Goal: Check status: Check status

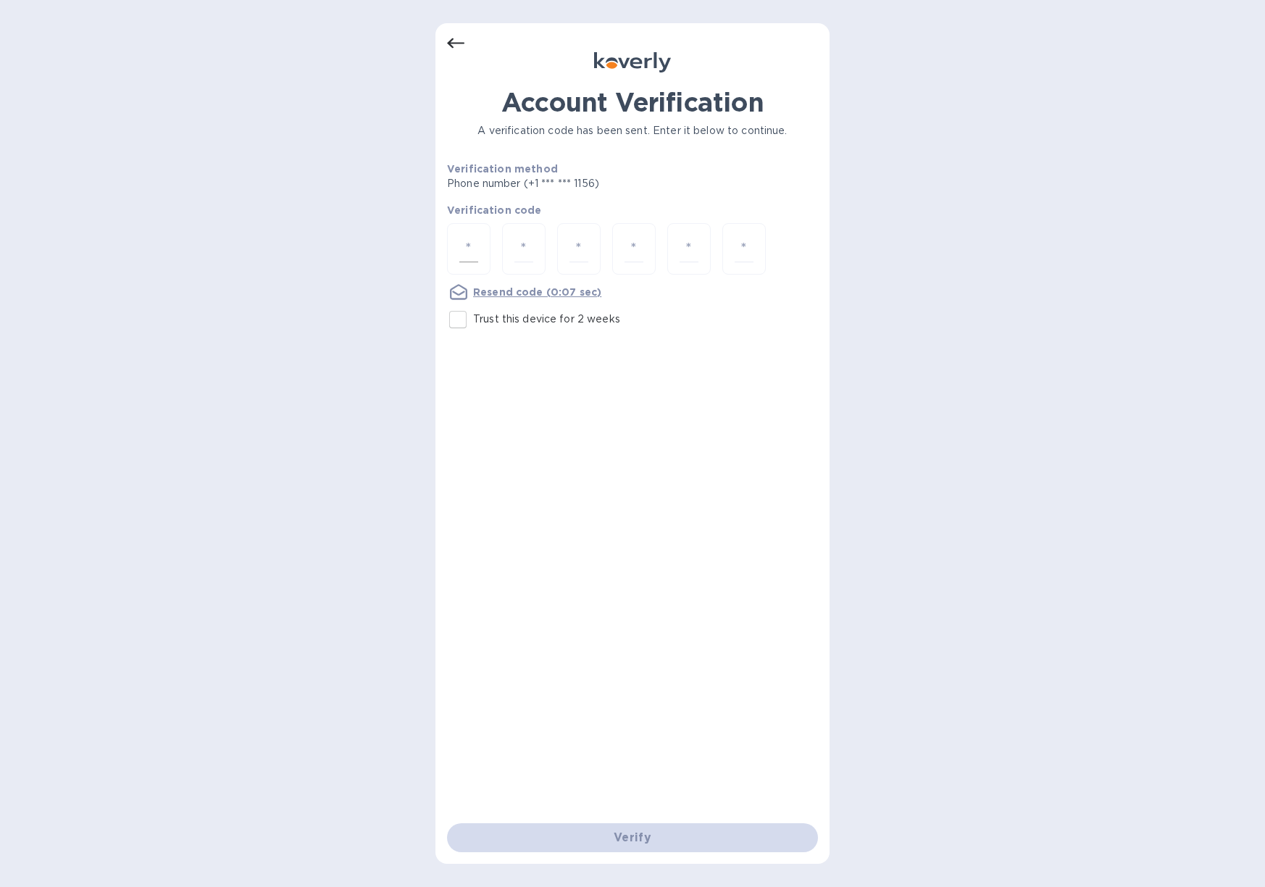
click at [482, 250] on div at bounding box center [468, 248] width 43 height 51
type input "8"
type input "0"
type input "1"
type input "9"
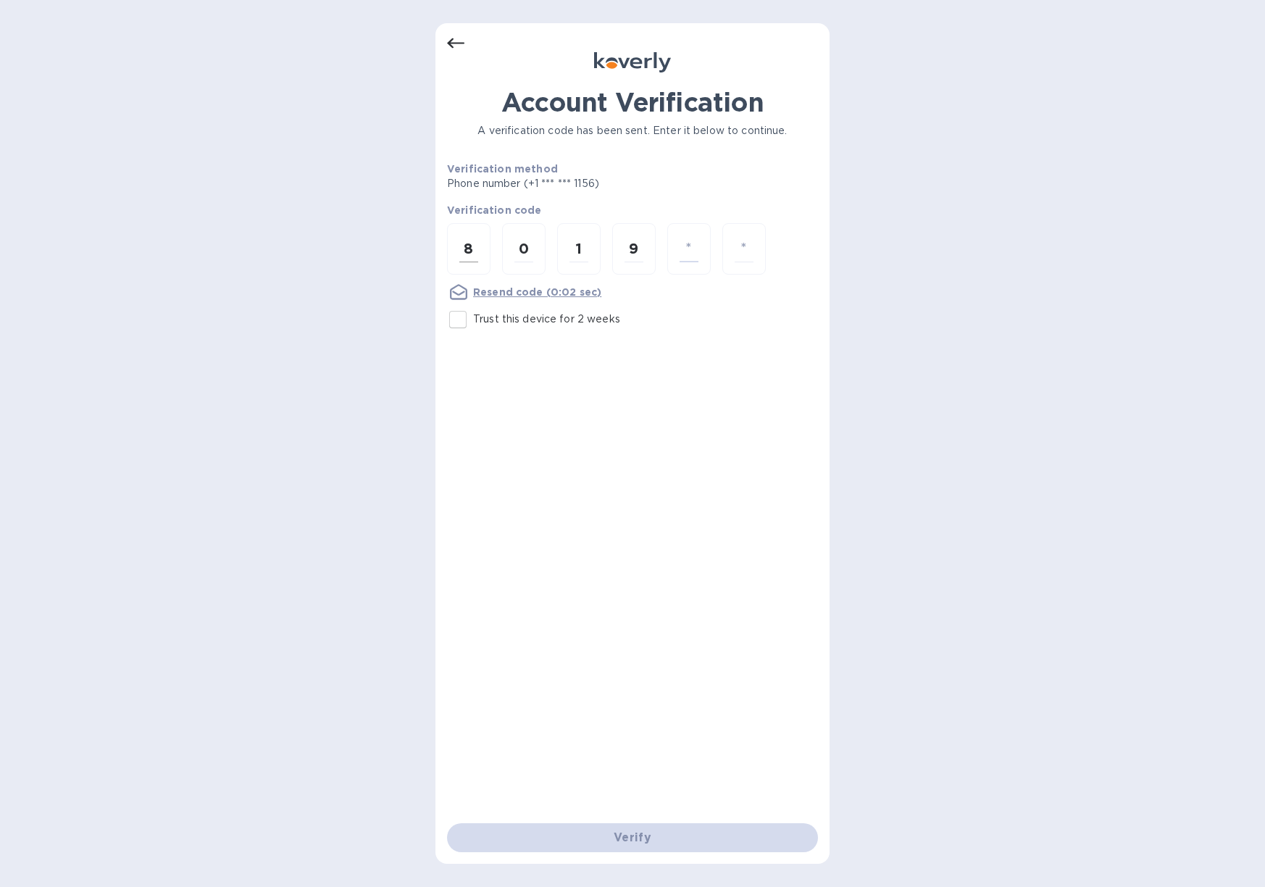
type input "5"
type input "2"
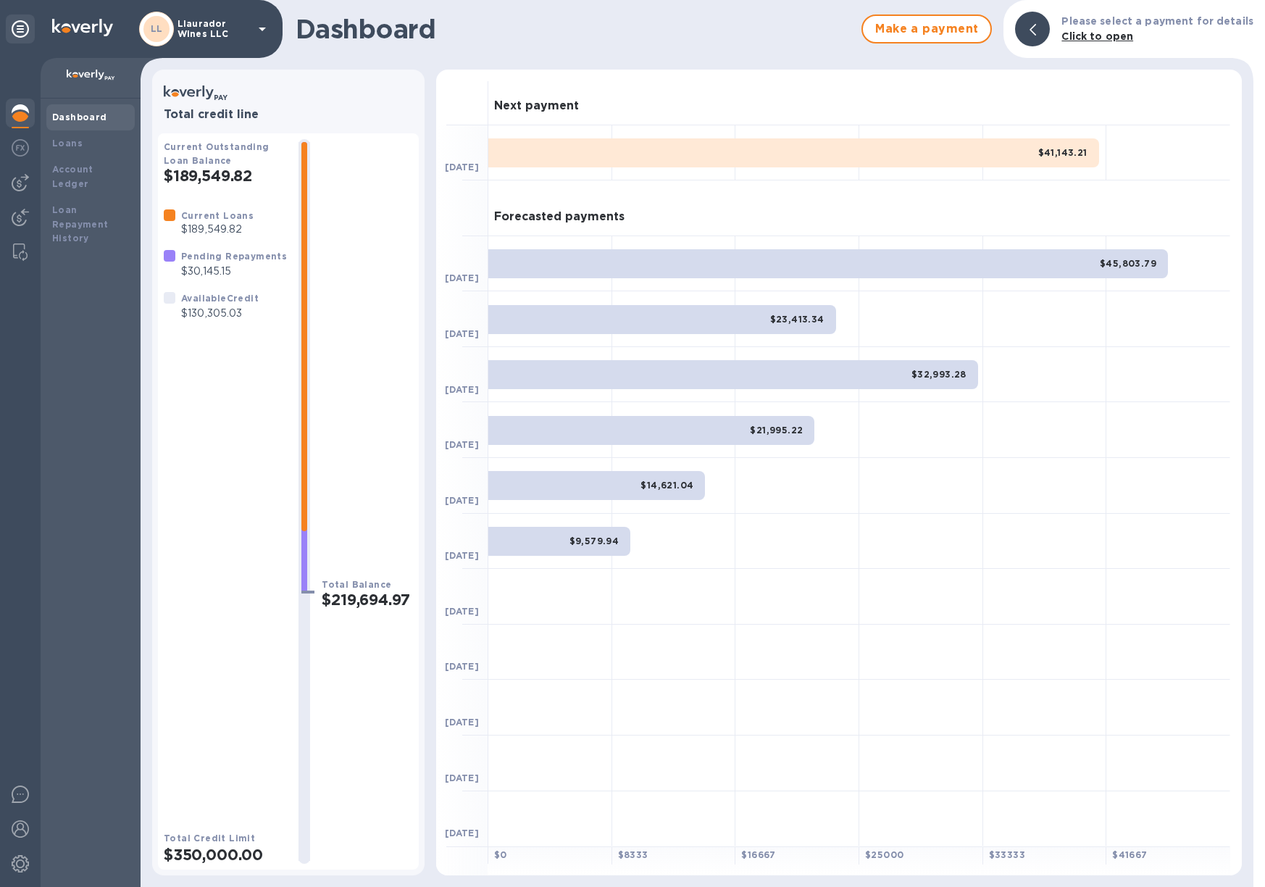
click at [675, 141] on div "$41,143.21" at bounding box center [793, 152] width 611 height 29
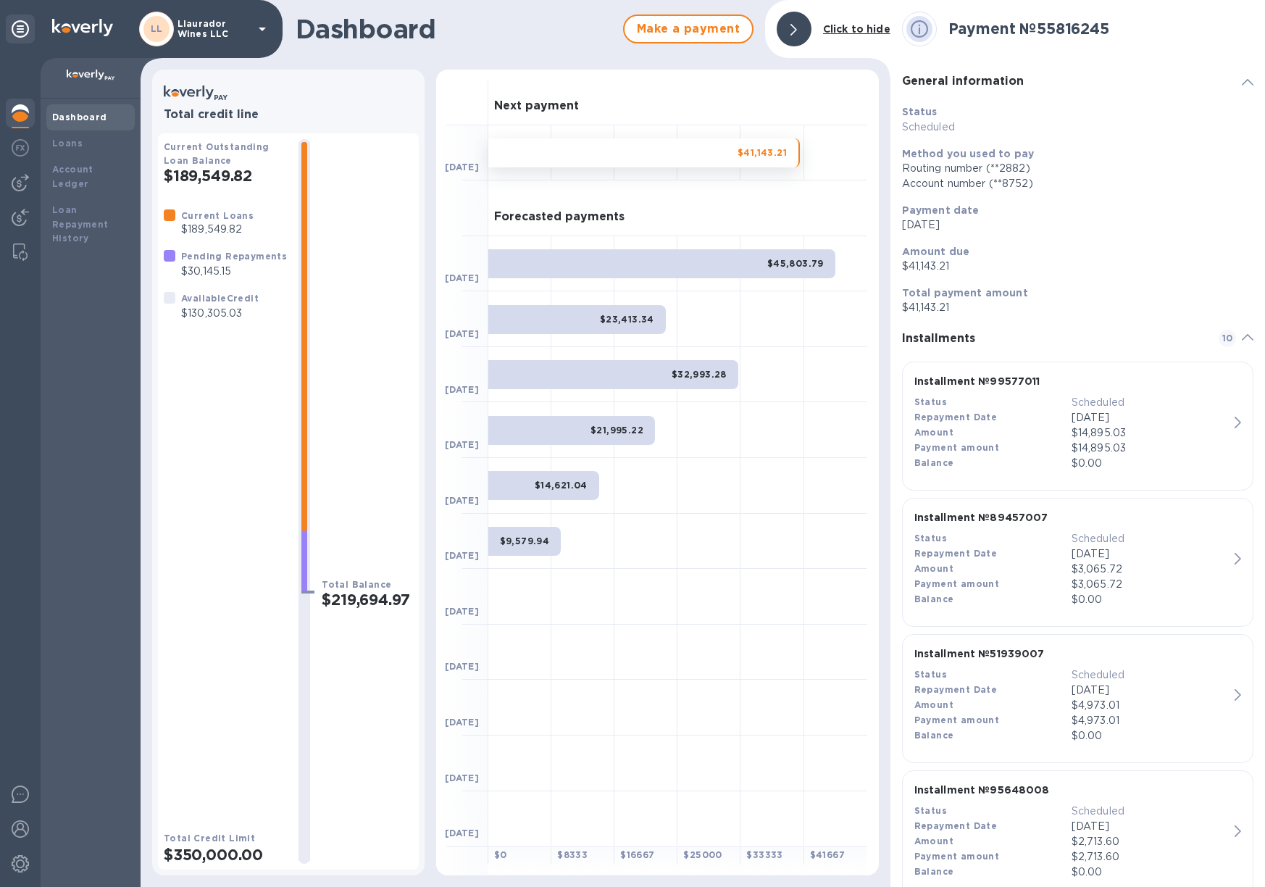
click at [656, 260] on div "$45,803.79" at bounding box center [661, 263] width 347 height 29
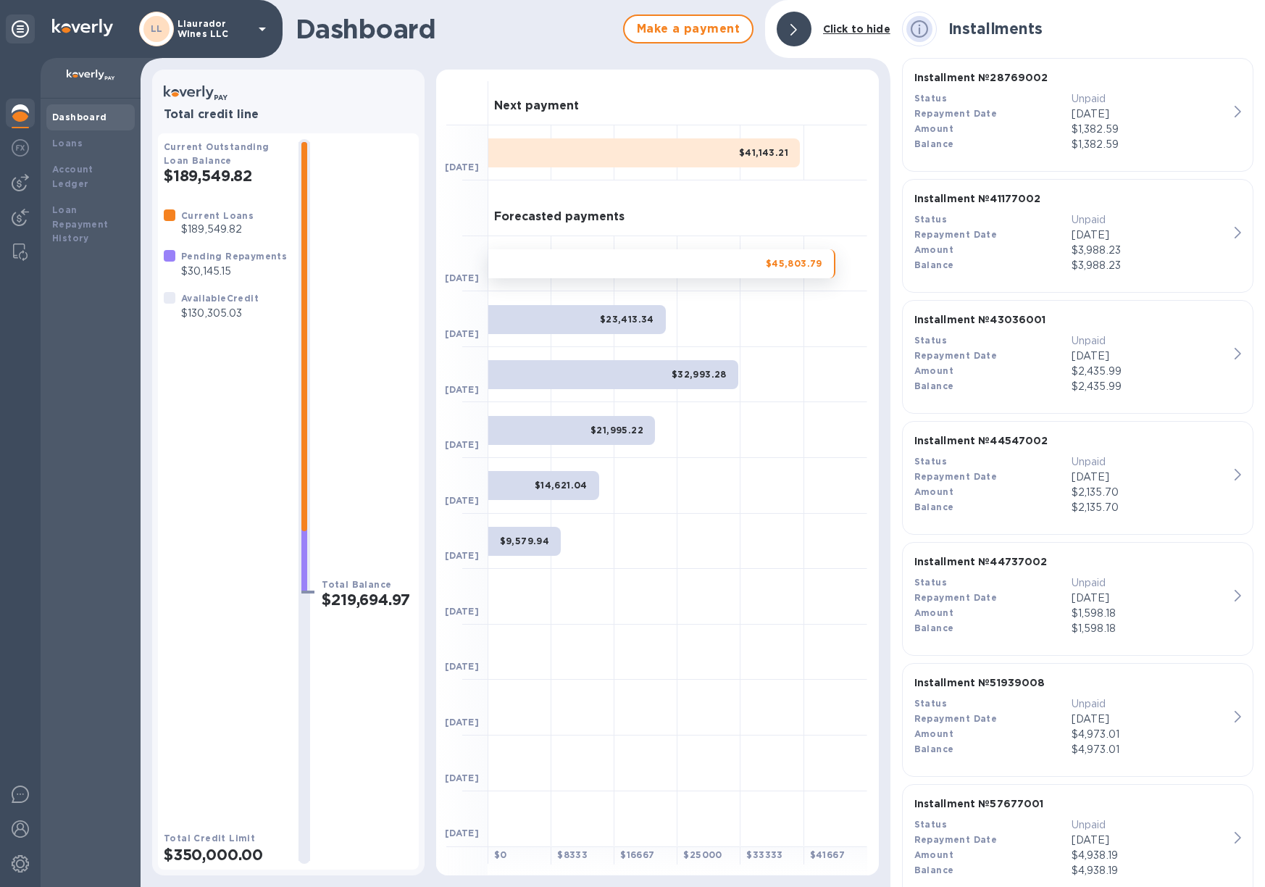
click at [601, 323] on div "$23,413.34" at bounding box center [577, 319] width 178 height 29
drag, startPoint x: 611, startPoint y: 365, endPoint x: 618, endPoint y: 390, distance: 25.7
click at [611, 365] on div "$32,993.28" at bounding box center [613, 374] width 250 height 29
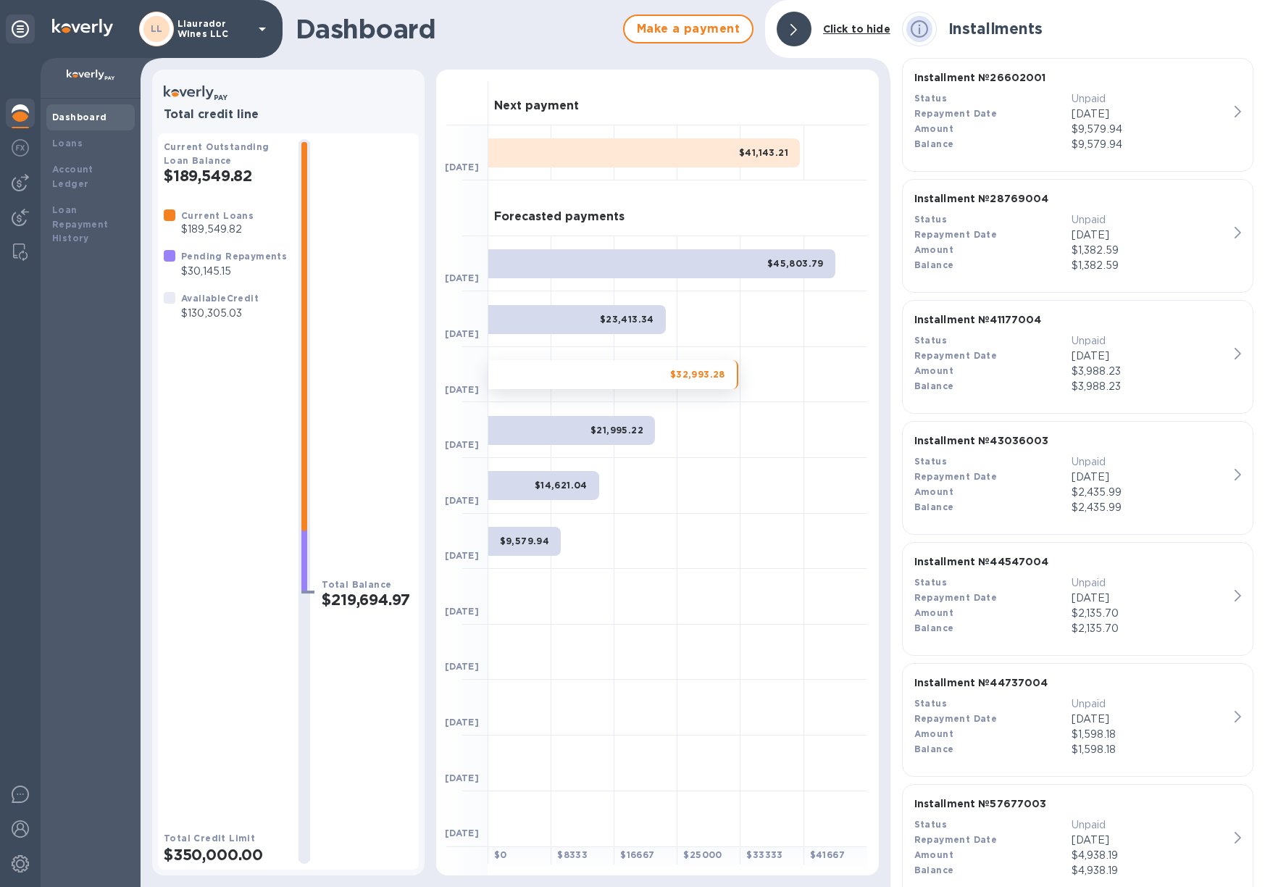
click at [545, 536] on b "$9,579.94" at bounding box center [525, 540] width 50 height 11
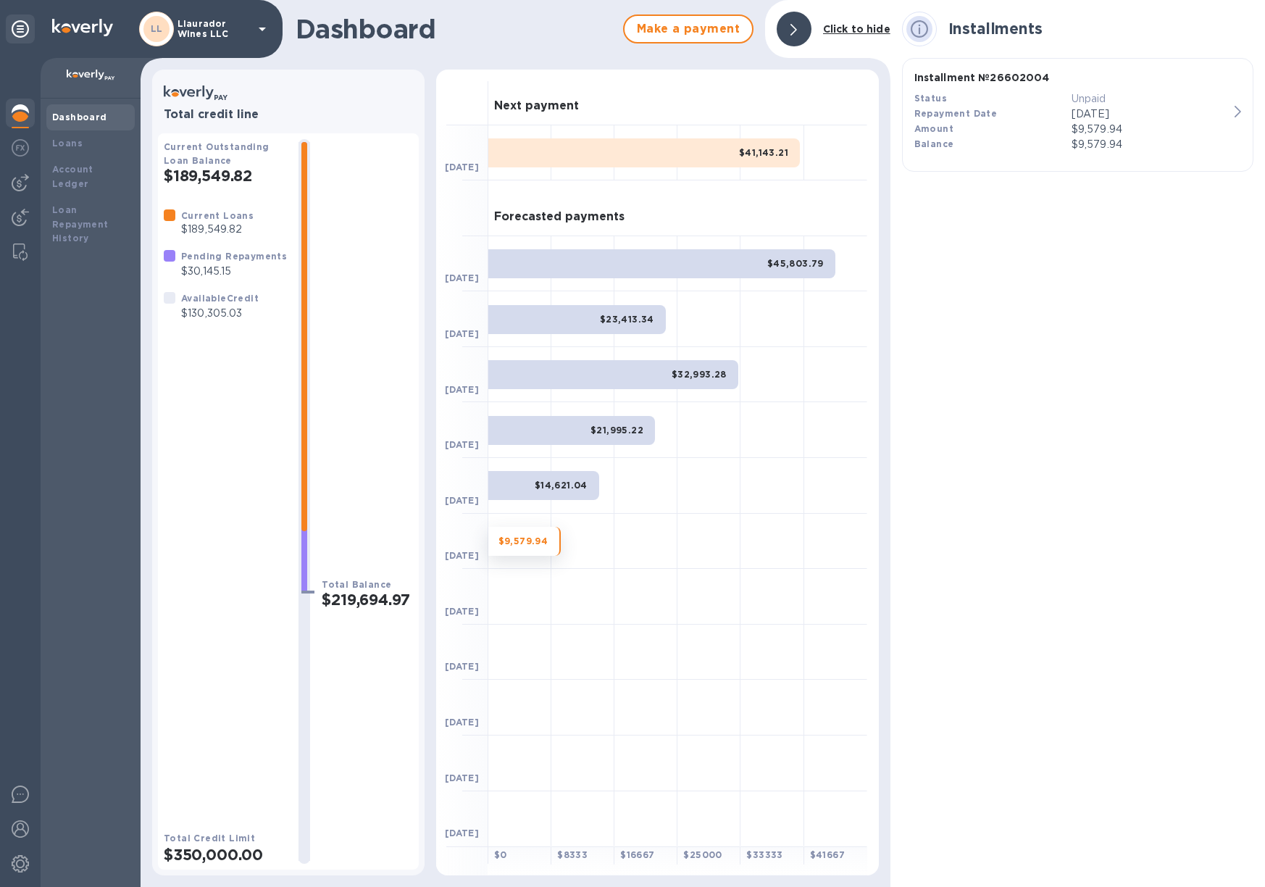
click at [665, 215] on div "Forecasted payments" at bounding box center [677, 208] width 379 height 56
click at [609, 204] on div "Forecasted payments" at bounding box center [677, 208] width 379 height 56
